Goal: Transaction & Acquisition: Purchase product/service

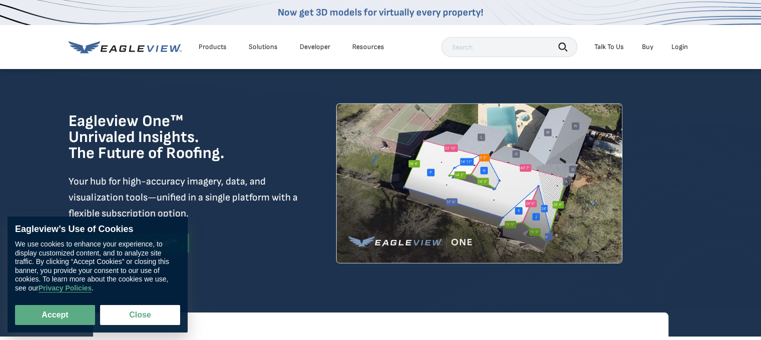
click at [683, 45] on div "Login" at bounding box center [680, 47] width 17 height 9
click at [675, 48] on div "Login" at bounding box center [680, 47] width 17 height 9
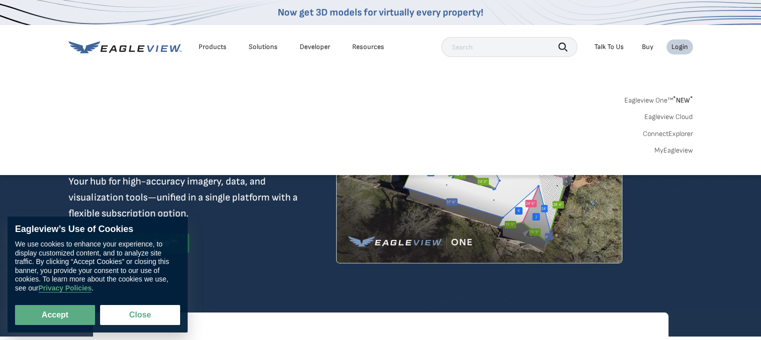
click at [683, 150] on link "MyEagleview" at bounding box center [674, 150] width 39 height 9
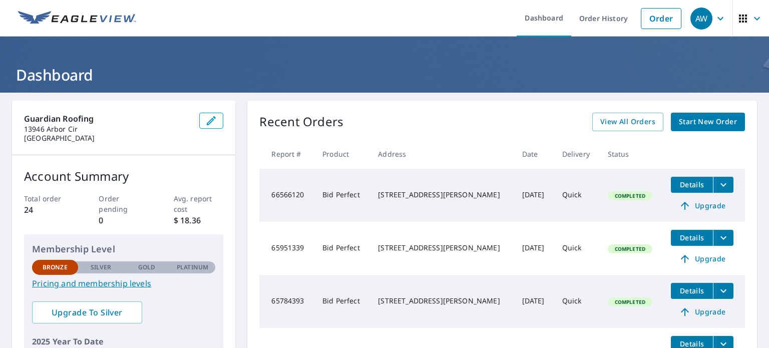
click at [679, 127] on span "Start New Order" at bounding box center [708, 122] width 58 height 13
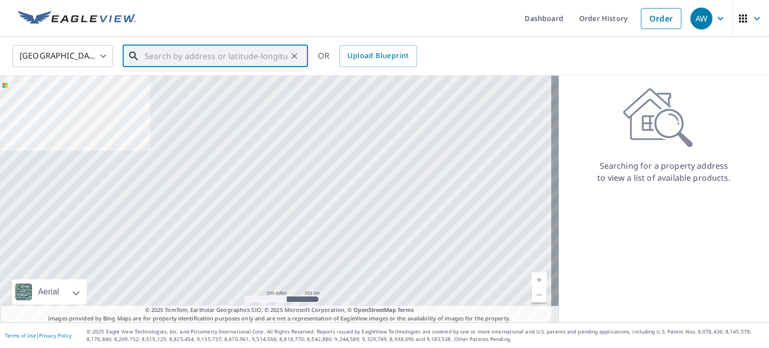
click at [230, 60] on input "text" at bounding box center [216, 56] width 143 height 28
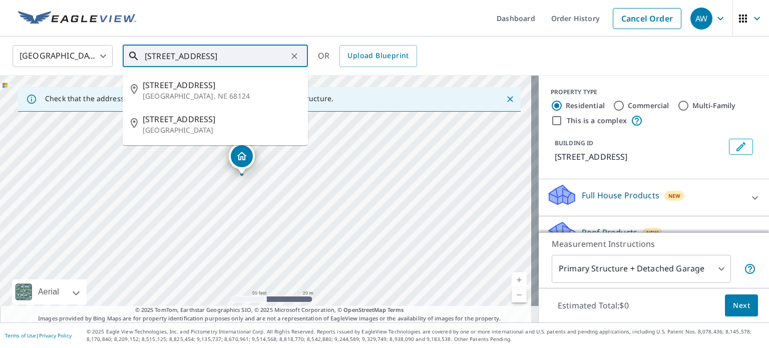
click at [258, 60] on input "[STREET_ADDRESS]" at bounding box center [216, 56] width 143 height 28
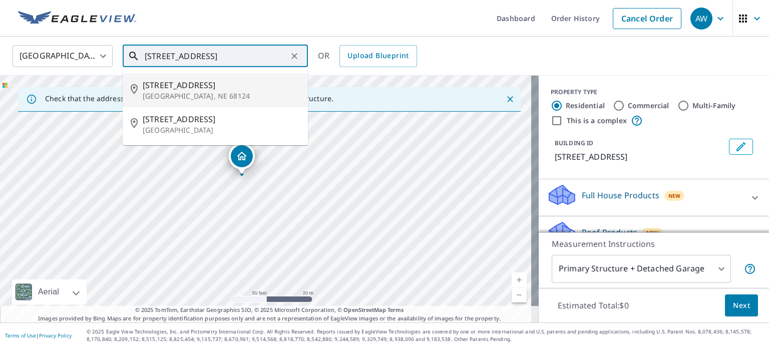
click at [223, 86] on span "[STREET_ADDRESS]" at bounding box center [221, 85] width 157 height 12
type input "[STREET_ADDRESS]"
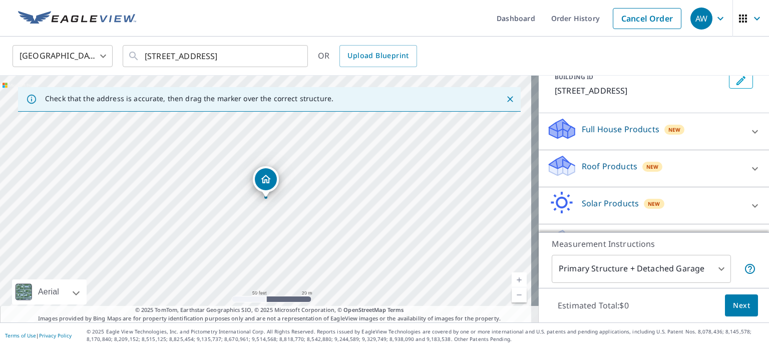
scroll to position [94, 0]
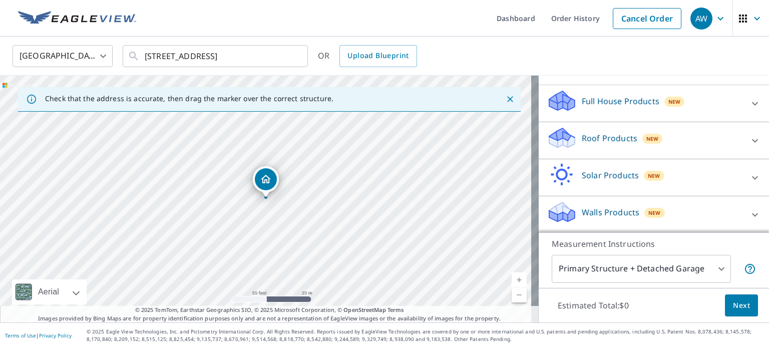
click at [610, 143] on p "Roof Products" at bounding box center [609, 138] width 56 height 12
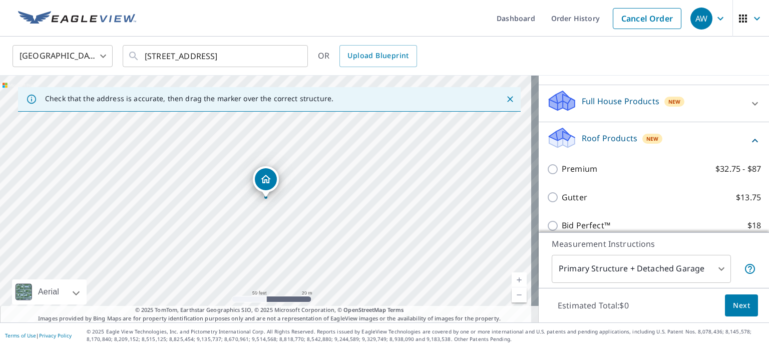
scroll to position [144, 0]
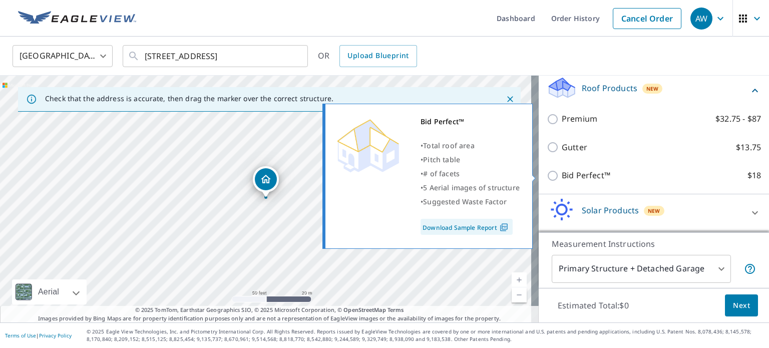
click at [546, 177] on input "Bid Perfect™ $18" at bounding box center [553, 176] width 15 height 12
checkbox input "true"
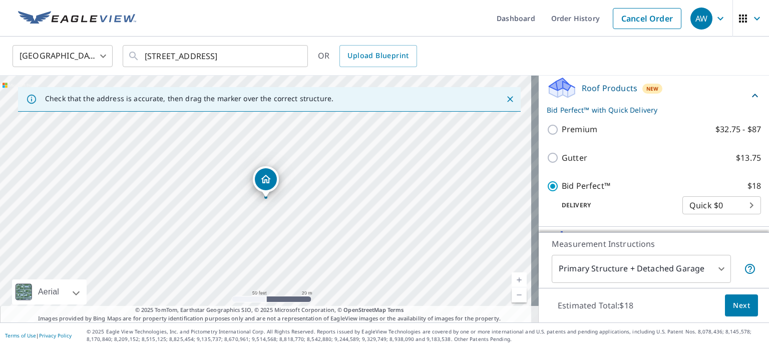
click at [737, 310] on span "Next" at bounding box center [741, 305] width 17 height 13
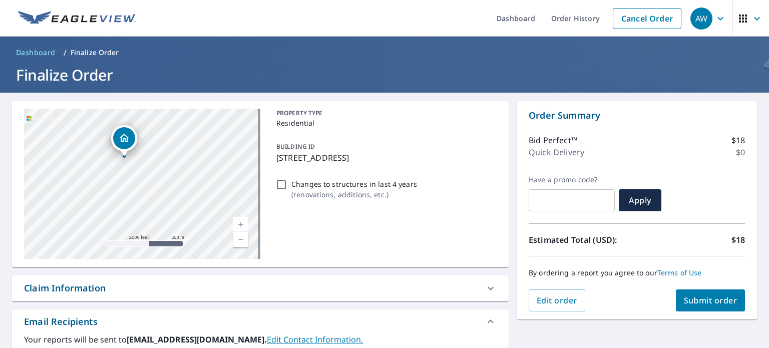
click at [684, 298] on span "Submit order" at bounding box center [711, 300] width 54 height 11
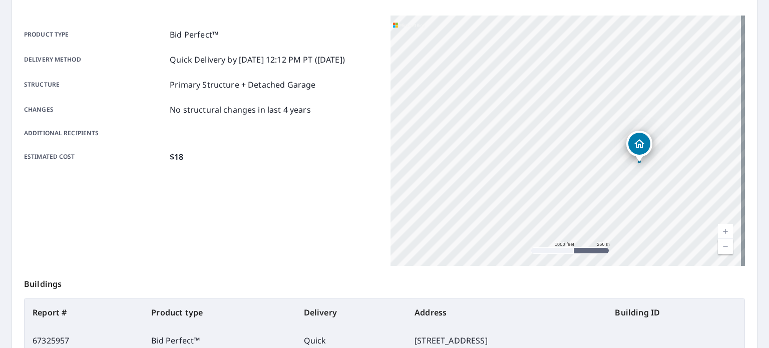
scroll to position [200, 0]
